Goal: Find specific fact: Find specific fact

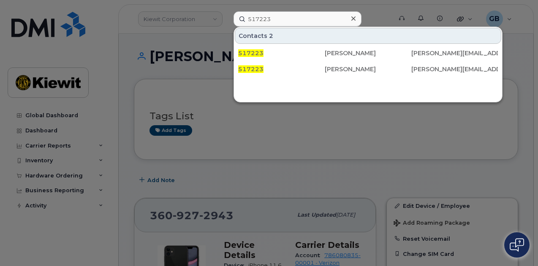
click at [354, 18] on div at bounding box center [353, 19] width 12 height 12
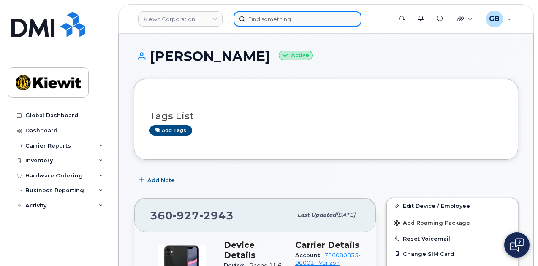
click at [337, 19] on input at bounding box center [298, 18] width 128 height 15
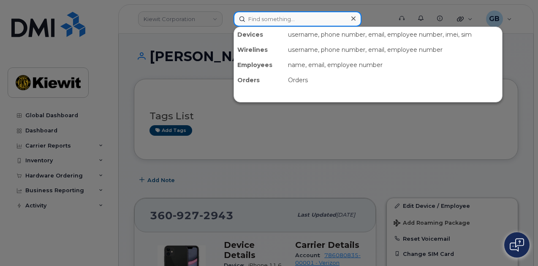
paste input "312472"
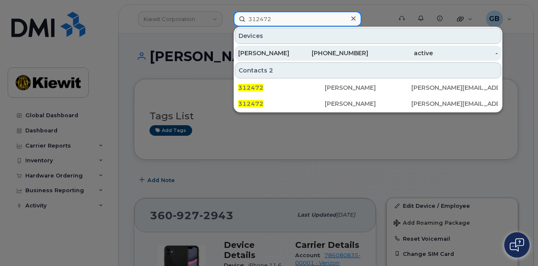
type input "312472"
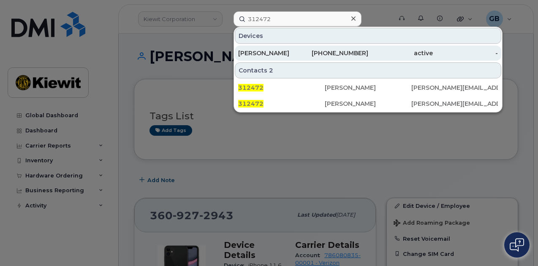
click at [317, 56] on div "604-202-1858" at bounding box center [335, 53] width 65 height 8
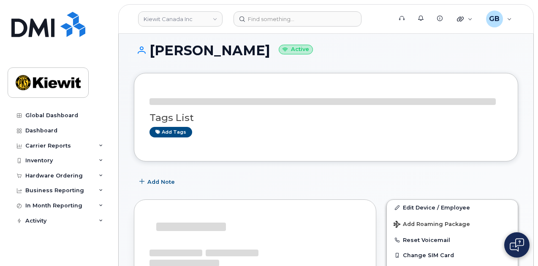
scroll to position [42, 0]
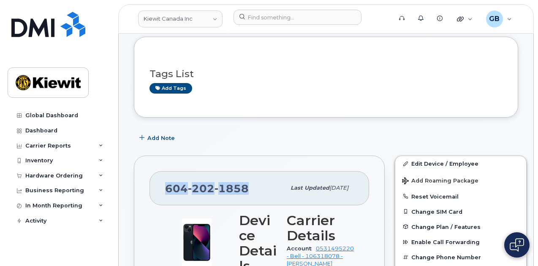
drag, startPoint x: 246, startPoint y: 185, endPoint x: 166, endPoint y: 186, distance: 79.4
click at [166, 186] on span "[PHONE_NUMBER]" at bounding box center [207, 188] width 84 height 13
copy span "[PHONE_NUMBER]"
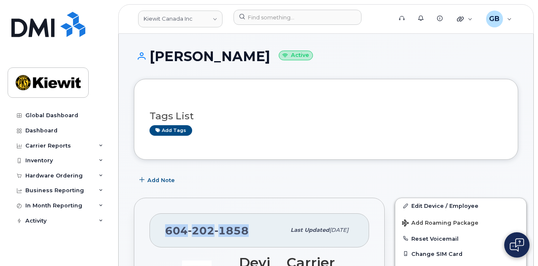
scroll to position [169, 0]
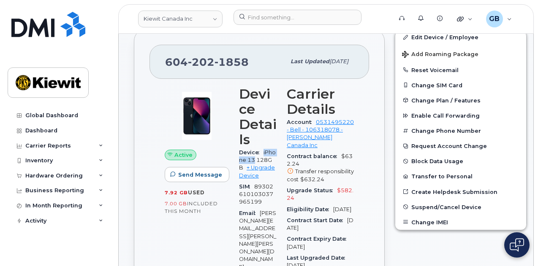
drag, startPoint x: 264, startPoint y: 152, endPoint x: 258, endPoint y: 158, distance: 8.1
click at [258, 158] on div "Device iPhone 13 128GB + Upgrade Device" at bounding box center [258, 164] width 38 height 34
copy span "iPhone 13"
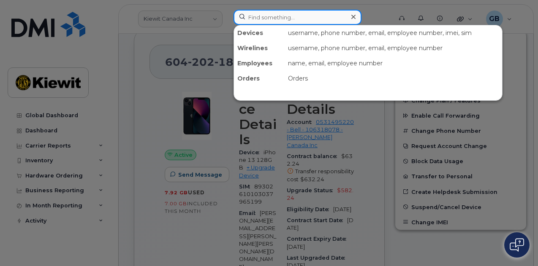
click at [287, 13] on input at bounding box center [298, 17] width 128 height 15
paste input "394536"
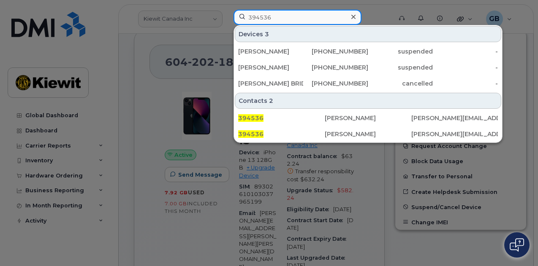
type input "394536"
